Goal: Information Seeking & Learning: Learn about a topic

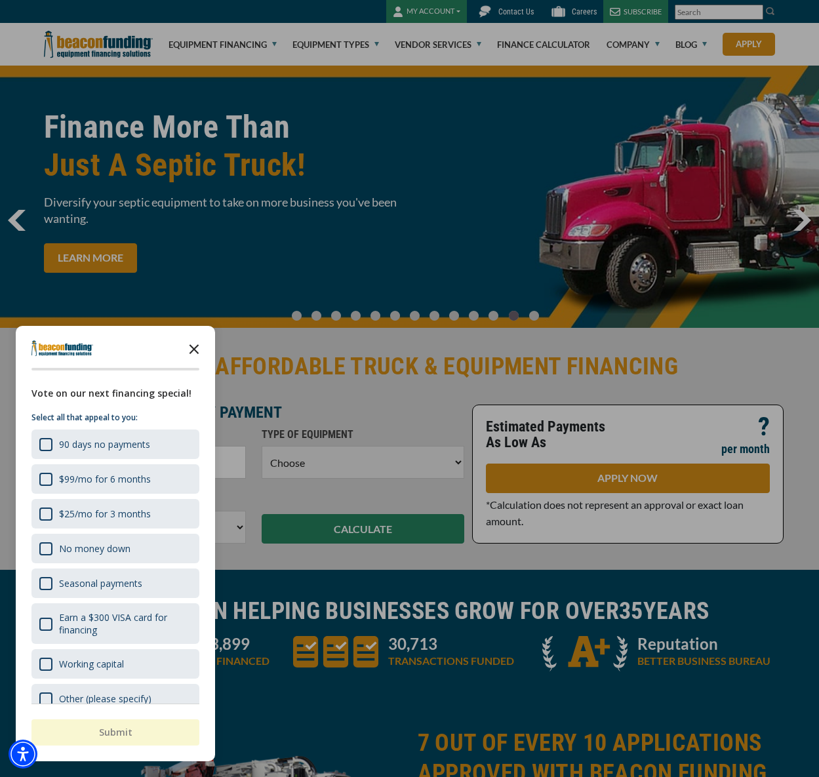
click at [193, 352] on icon "Close the survey" at bounding box center [194, 348] width 26 height 26
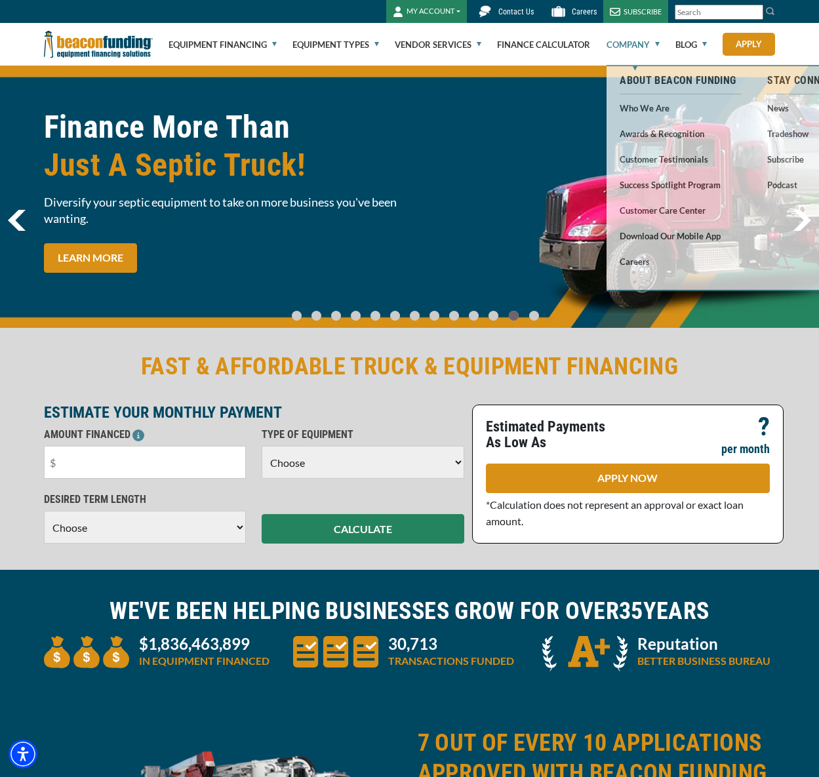
click at [646, 41] on link "Company" at bounding box center [633, 45] width 53 height 42
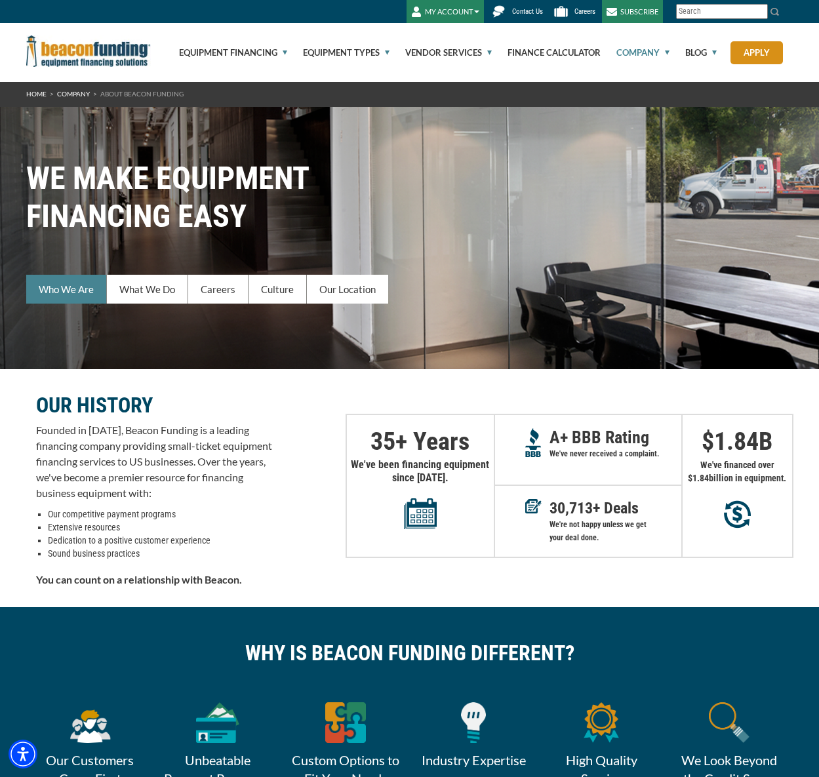
click at [66, 281] on link "Who We Are" at bounding box center [66, 289] width 81 height 29
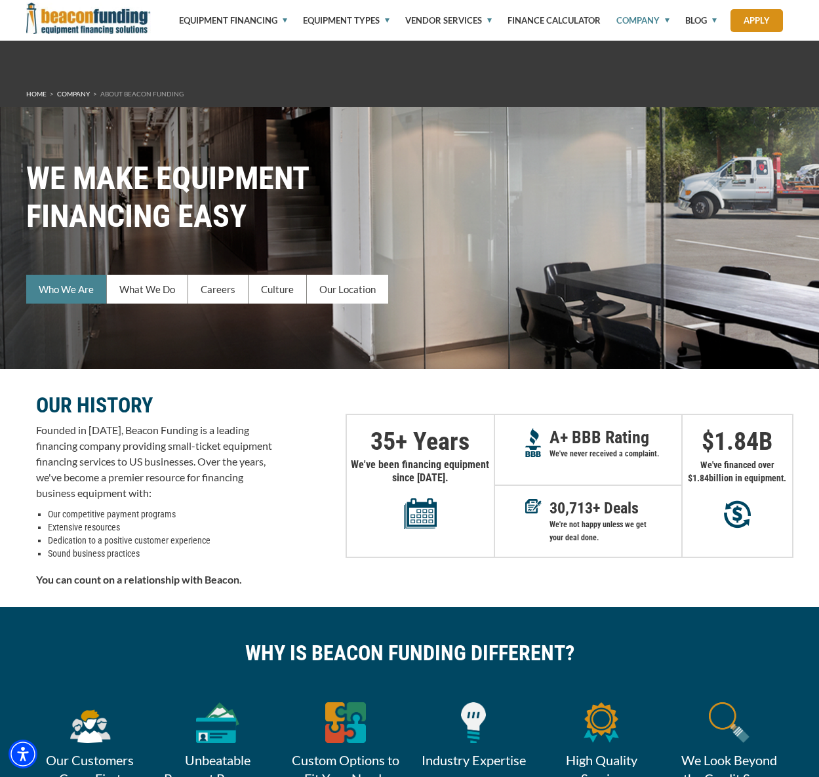
scroll to position [316, 0]
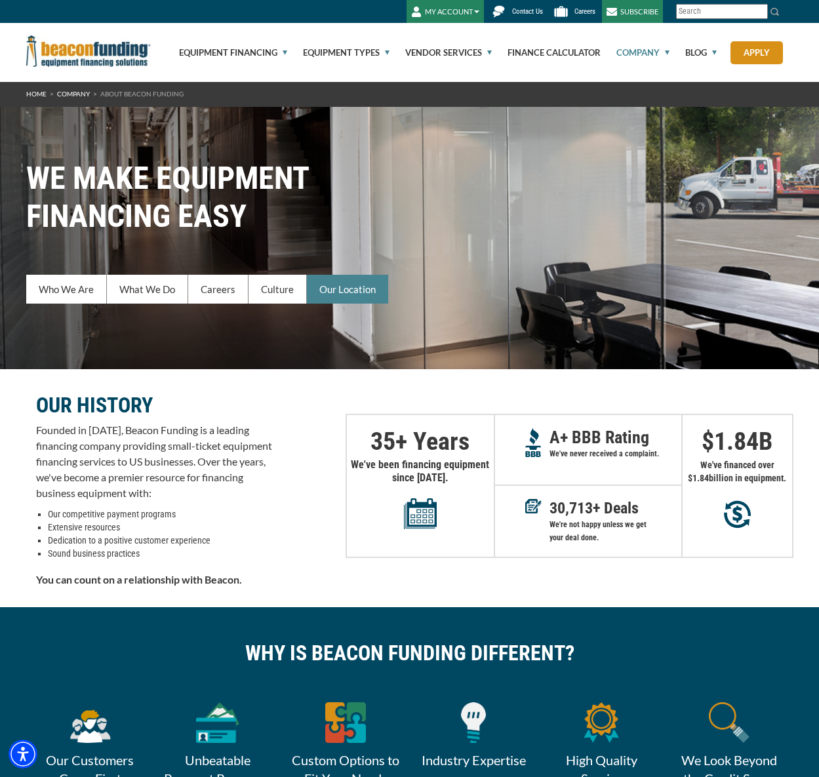
click at [368, 290] on link "Our Location" at bounding box center [347, 289] width 81 height 29
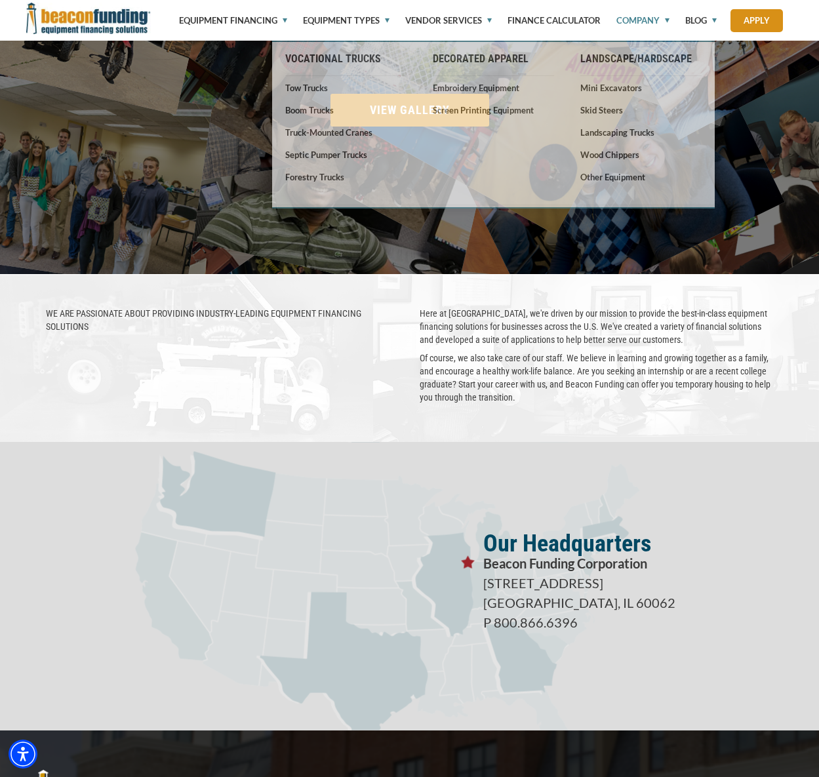
scroll to position [1747, 0]
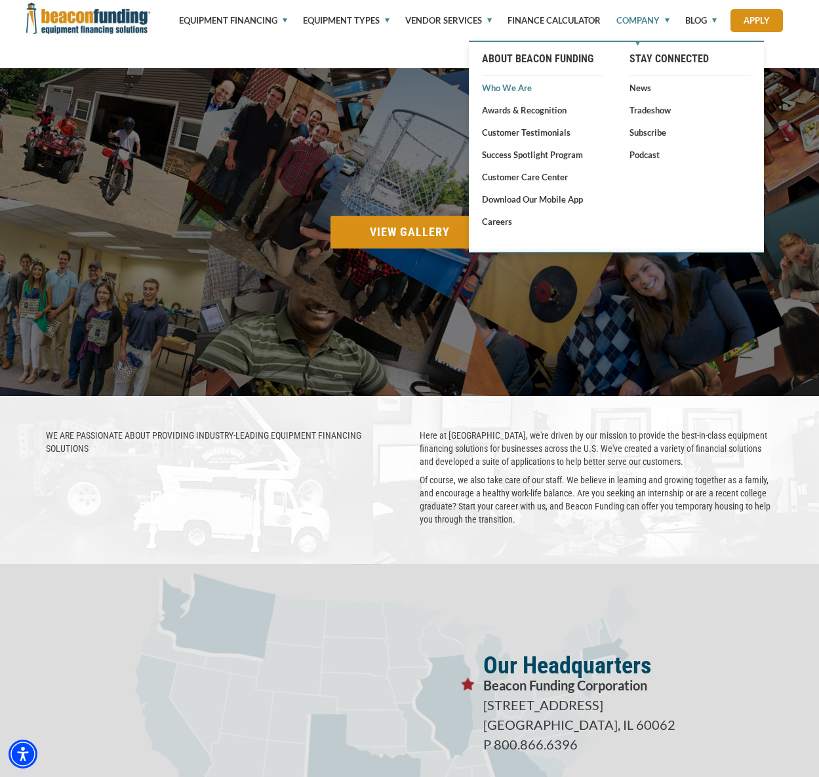
click at [521, 86] on link "Who We Are" at bounding box center [542, 87] width 121 height 13
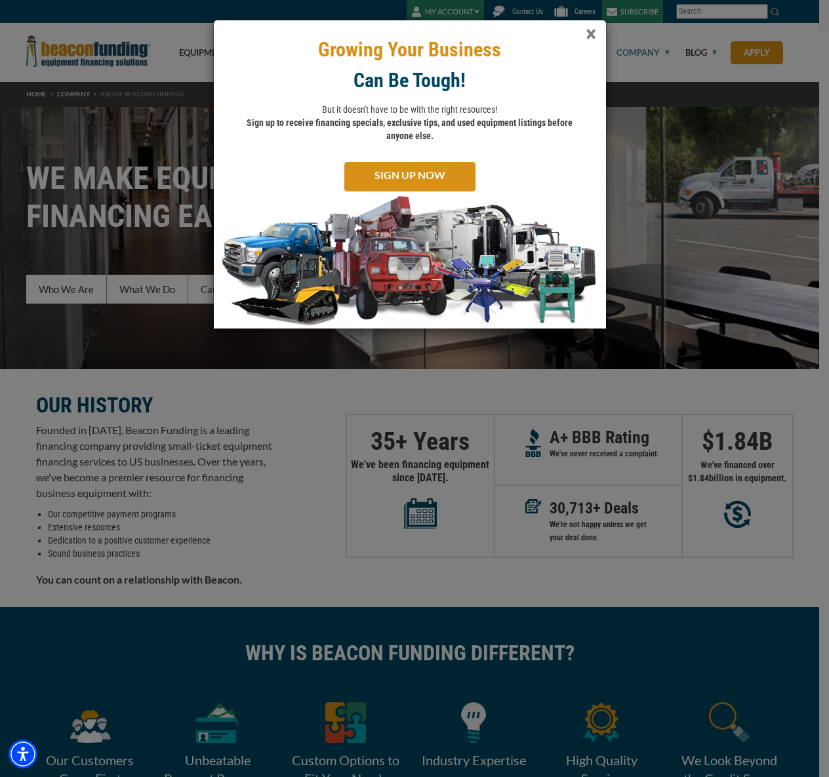
click at [590, 32] on span "×" at bounding box center [591, 34] width 10 height 27
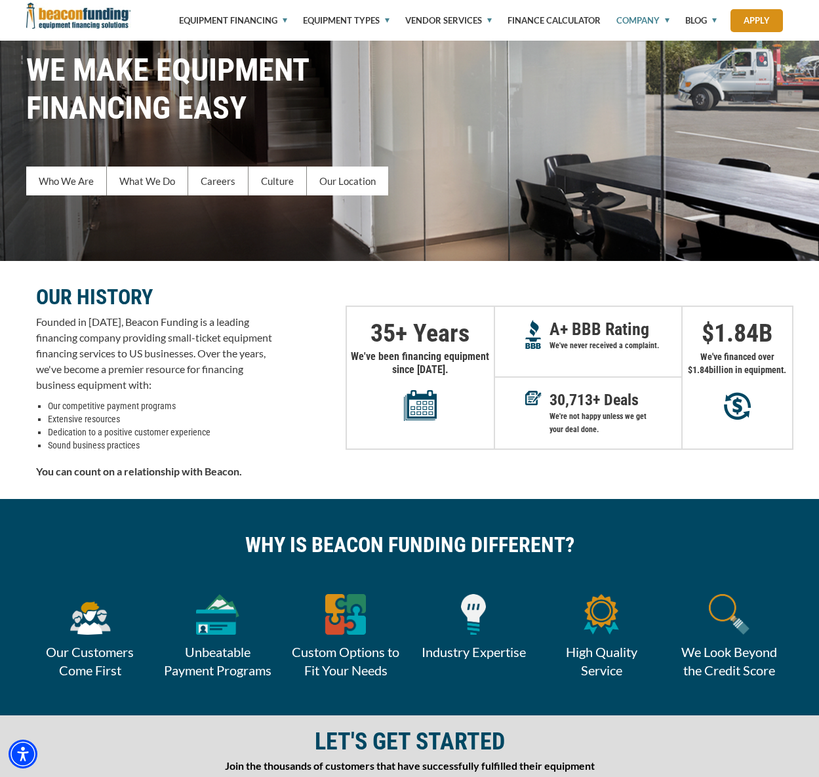
scroll to position [131, 0]
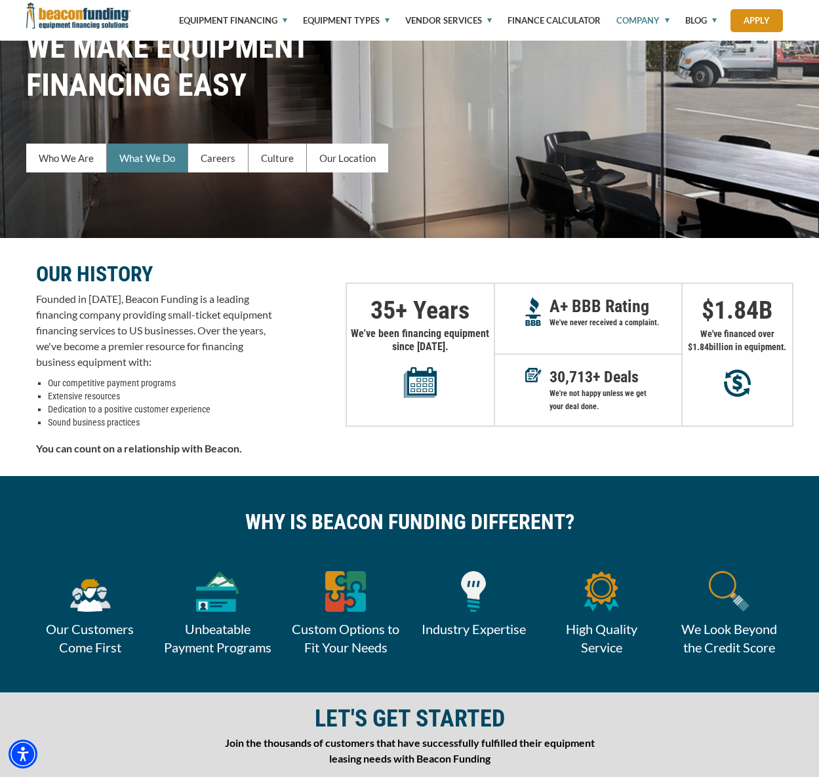
click at [169, 161] on link "What We Do" at bounding box center [147, 158] width 81 height 29
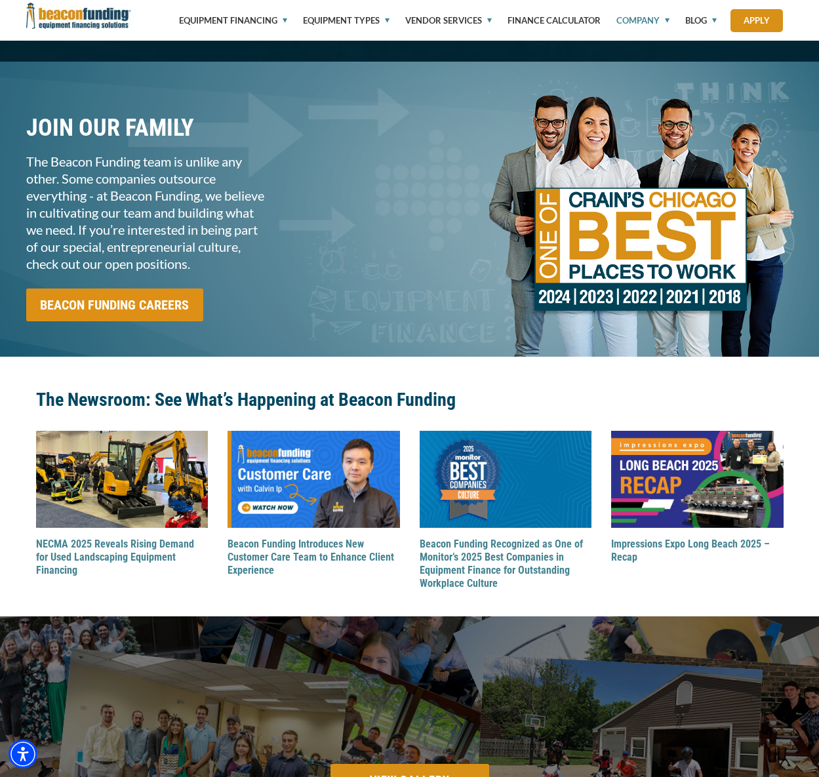
scroll to position [1210, 0]
